Goal: Information Seeking & Learning: Understand process/instructions

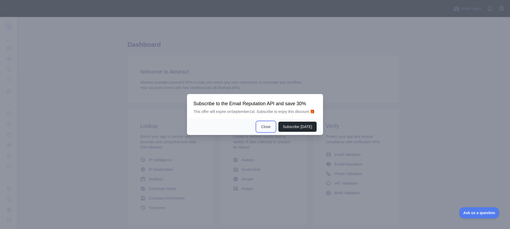
click at [269, 131] on button "Close" at bounding box center [266, 127] width 19 height 10
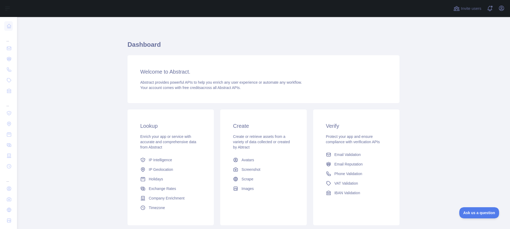
scroll to position [36, 0]
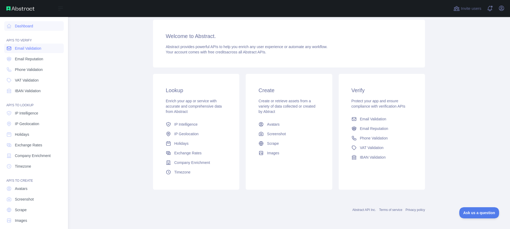
click at [41, 49] on span "Email Validation" at bounding box center [28, 48] width 26 height 5
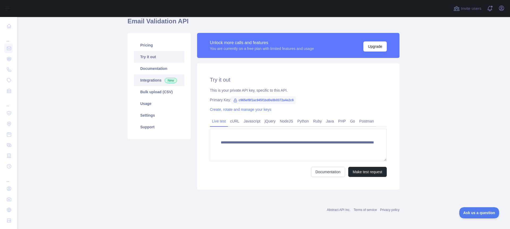
scroll to position [47, 0]
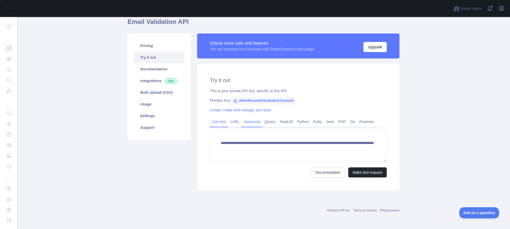
click at [249, 123] on link "Javascript" at bounding box center [251, 121] width 21 height 8
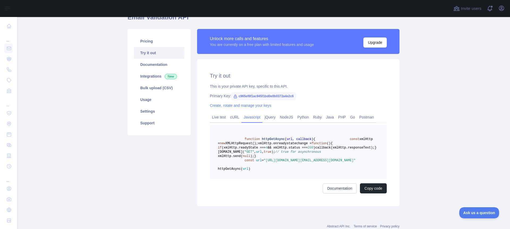
scroll to position [53, 0]
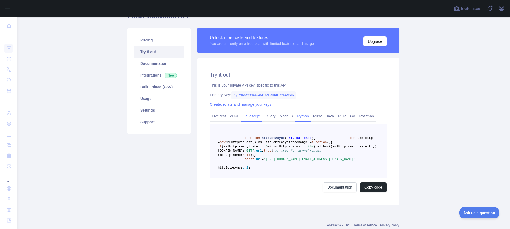
click at [301, 116] on link "Python" at bounding box center [303, 116] width 16 height 8
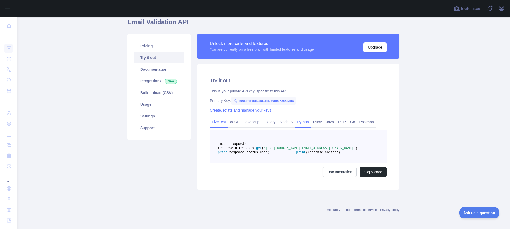
click at [221, 118] on link "Live test" at bounding box center [219, 122] width 18 height 8
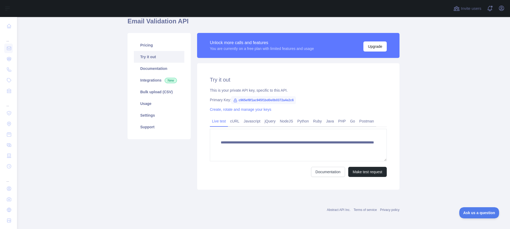
scroll to position [48, 0]
click at [235, 120] on link "cURL" at bounding box center [235, 121] width 14 height 8
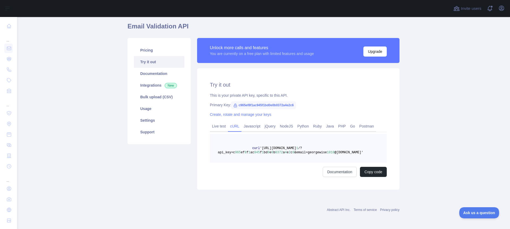
scroll to position [43, 0]
click at [367, 171] on button "Copy code" at bounding box center [373, 172] width 27 height 10
